Goal: Check status: Check status

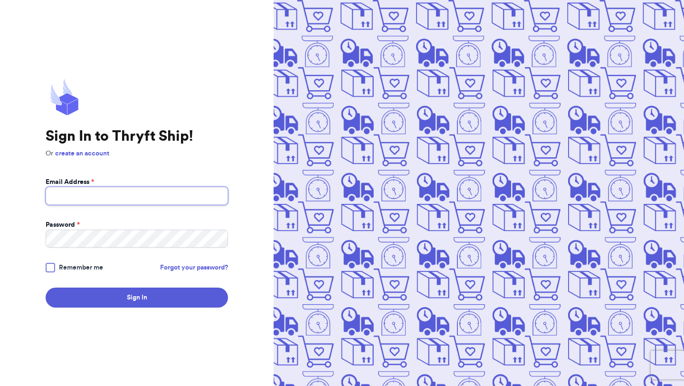
type input "[EMAIL_ADDRESS][DOMAIN_NAME]"
click at [53, 267] on div at bounding box center [50, 267] width 9 height 9
click at [0, 0] on input "Remember me" at bounding box center [0, 0] width 0 height 0
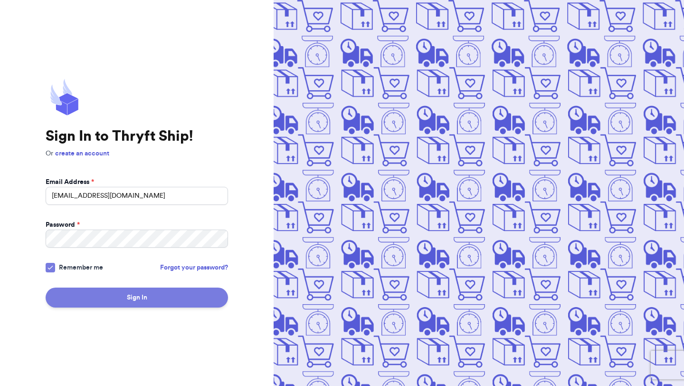
click at [65, 290] on button "Sign In" at bounding box center [137, 297] width 182 height 20
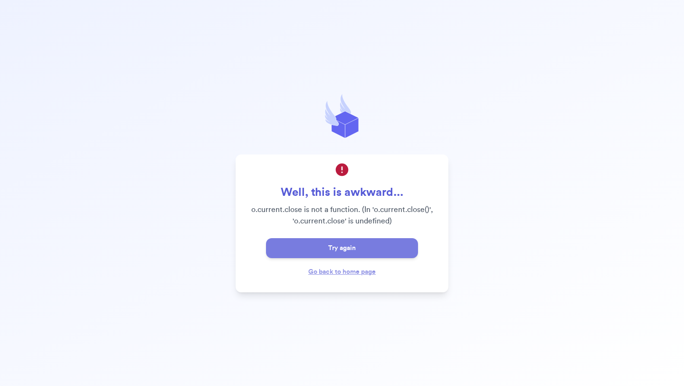
click at [277, 247] on button "Try again" at bounding box center [342, 248] width 152 height 20
click at [314, 252] on button "Try again" at bounding box center [342, 248] width 152 height 20
click at [351, 276] on div "Go back to home page" at bounding box center [341, 270] width 67 height 11
click at [344, 268] on link "Go back to home page" at bounding box center [341, 271] width 67 height 7
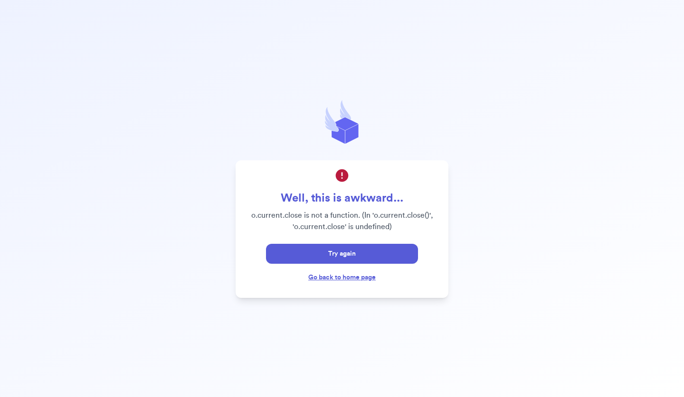
click at [343, 279] on link "Go back to home page" at bounding box center [341, 277] width 67 height 7
click at [337, 258] on button "Try again" at bounding box center [342, 254] width 152 height 20
click at [340, 250] on button "Try again" at bounding box center [342, 254] width 152 height 20
